Goal: Obtain resource: Obtain resource

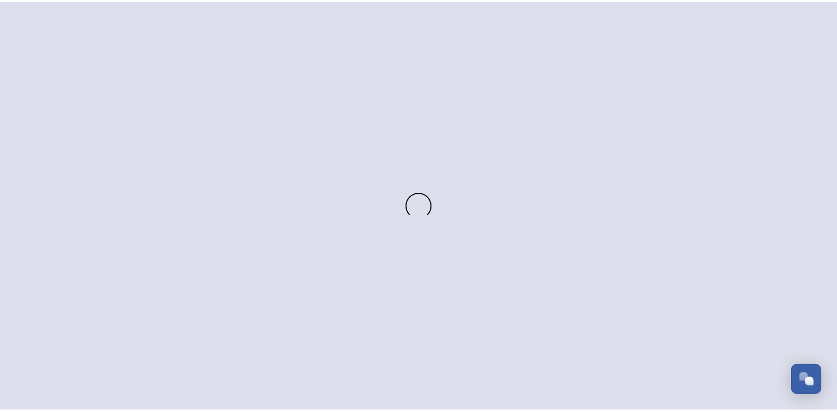
scroll to position [447, 0]
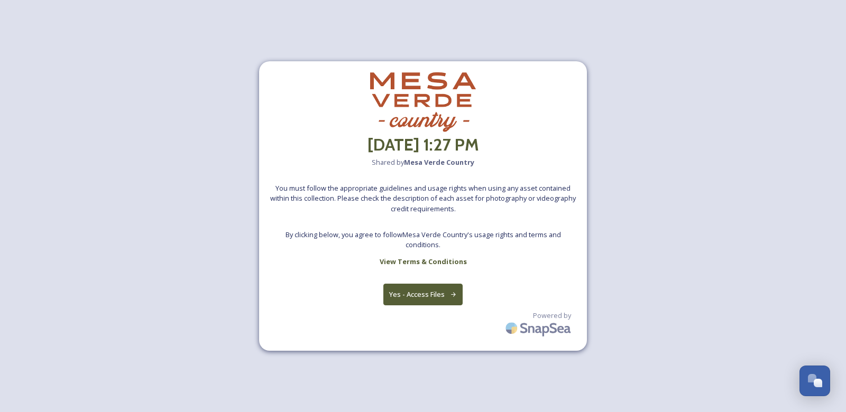
click at [445, 298] on button "Yes - Access Files" at bounding box center [422, 295] width 79 height 22
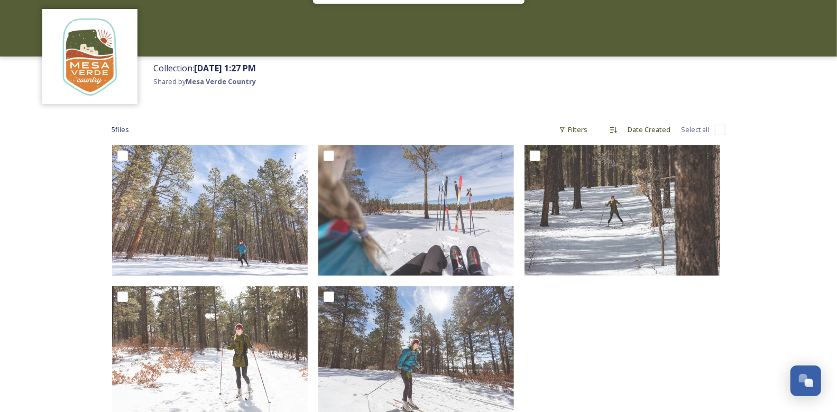
scroll to position [100, 0]
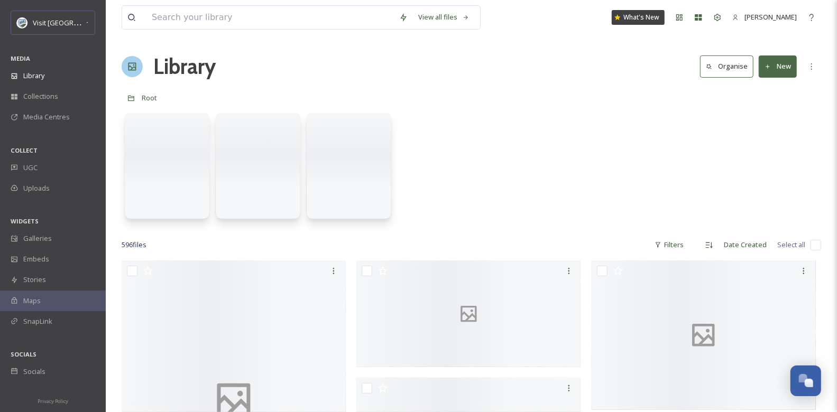
scroll to position [447, 0]
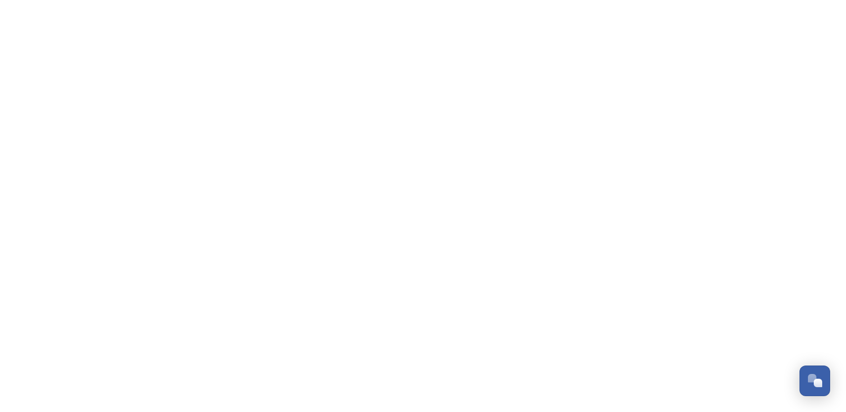
scroll to position [447, 0]
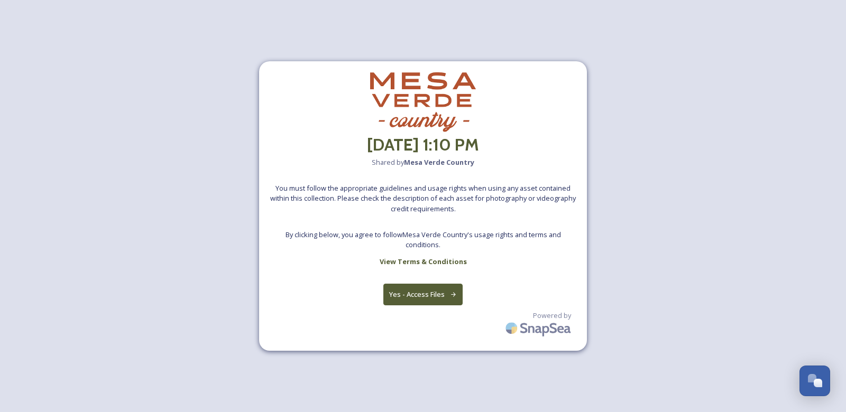
click at [451, 300] on button "Yes - Access Files" at bounding box center [422, 295] width 79 height 22
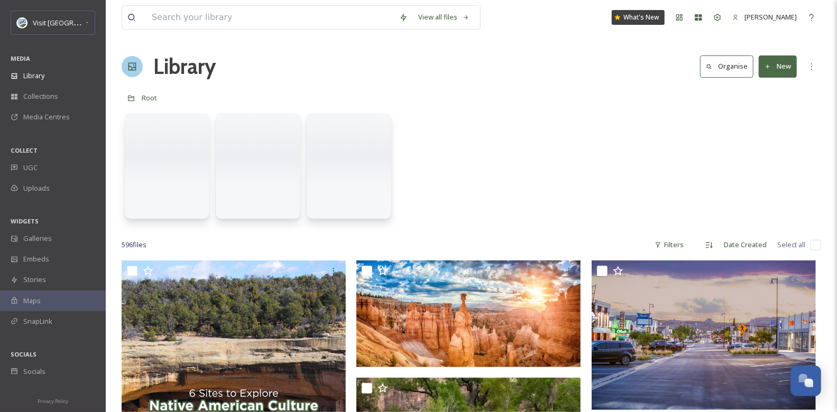
scroll to position [447, 0]
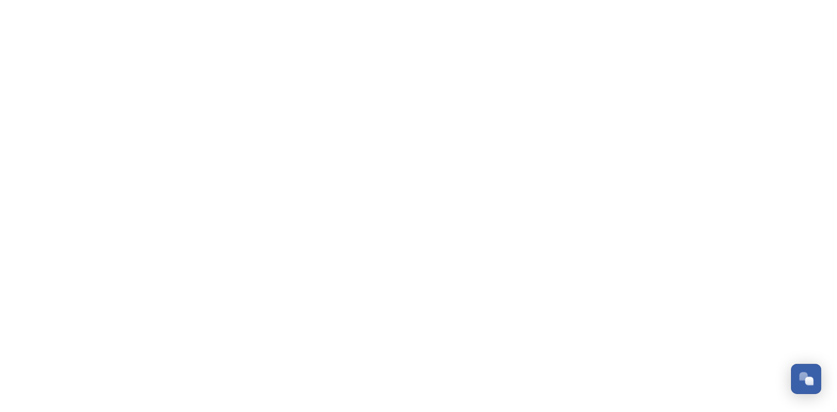
scroll to position [447, 0]
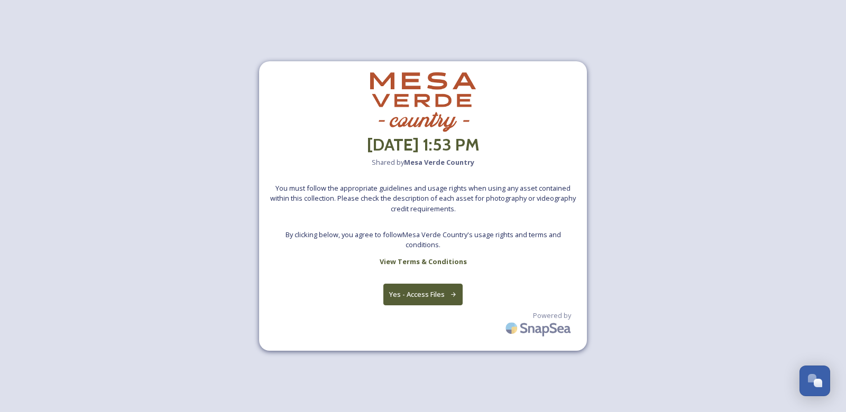
click at [431, 291] on button "Yes - Access Files" at bounding box center [422, 295] width 79 height 22
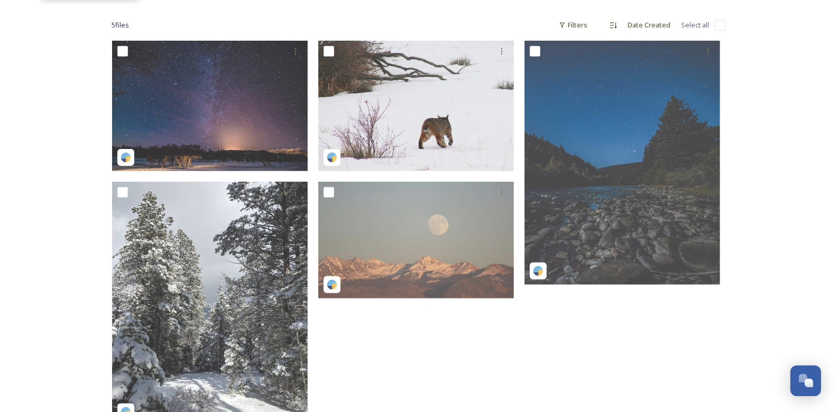
scroll to position [187, 0]
